Goal: Information Seeking & Learning: Learn about a topic

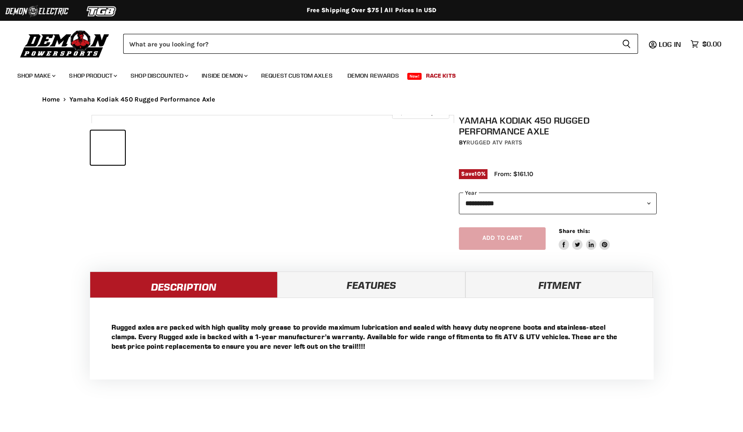
select select "******"
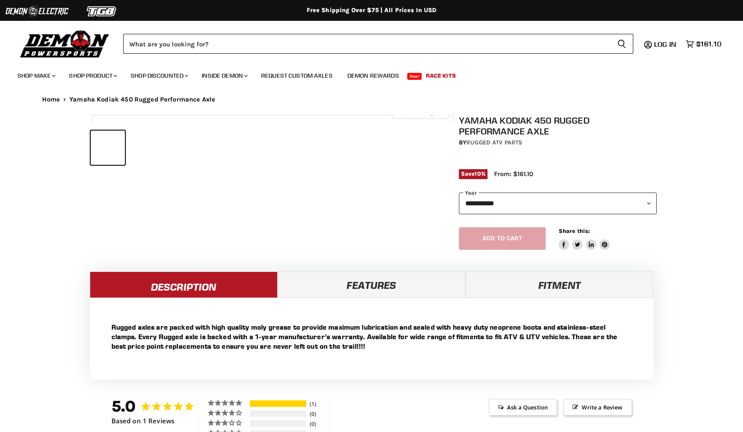
select select "******"
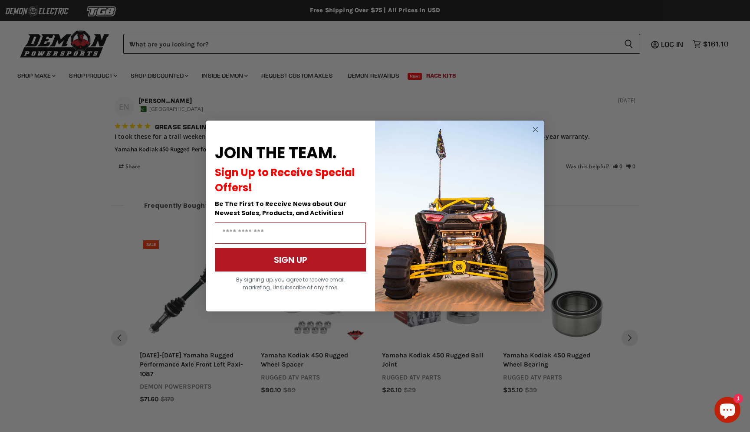
scroll to position [665, 0]
